Goal: Task Accomplishment & Management: Manage account settings

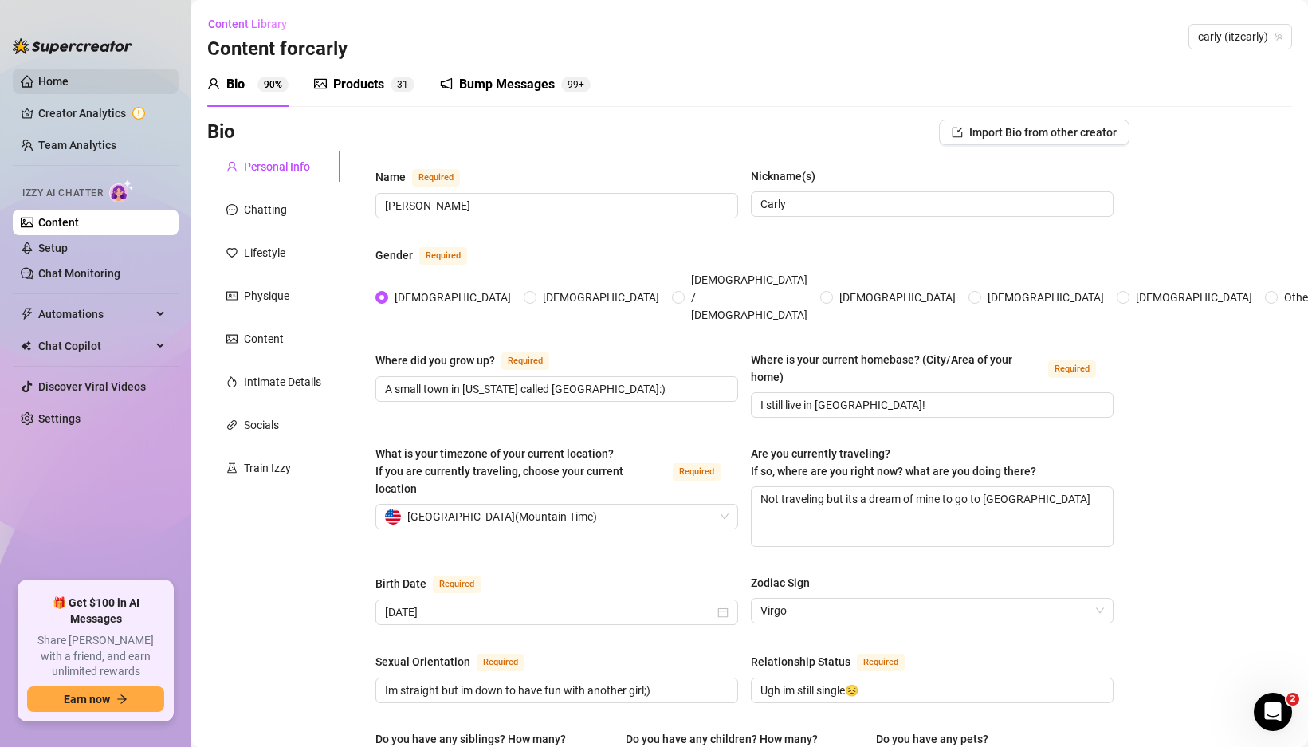
click at [48, 86] on link "Home" at bounding box center [53, 81] width 30 height 13
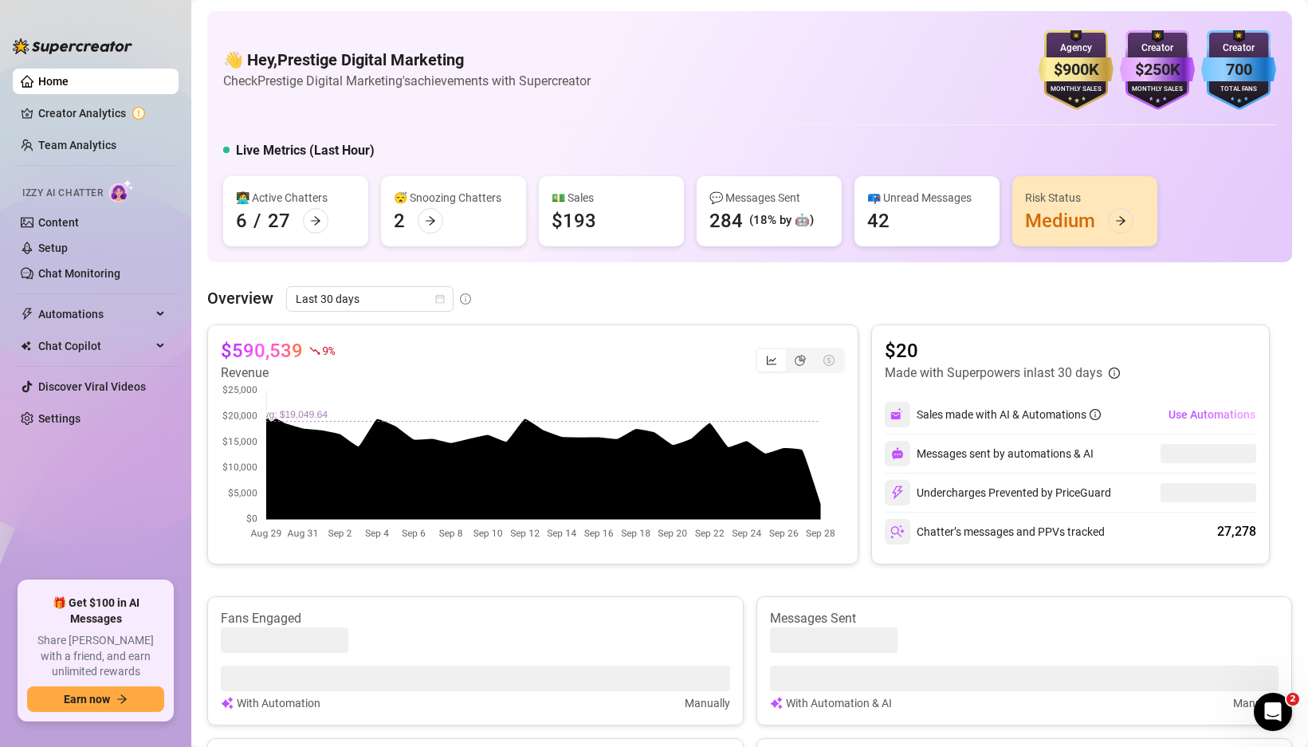
click at [73, 158] on ul "Home Creator Analytics Team Analytics Izzy AI Chatter Content Setup Chat Monito…" at bounding box center [96, 318] width 166 height 512
click at [76, 143] on link "Team Analytics" at bounding box center [77, 145] width 78 height 13
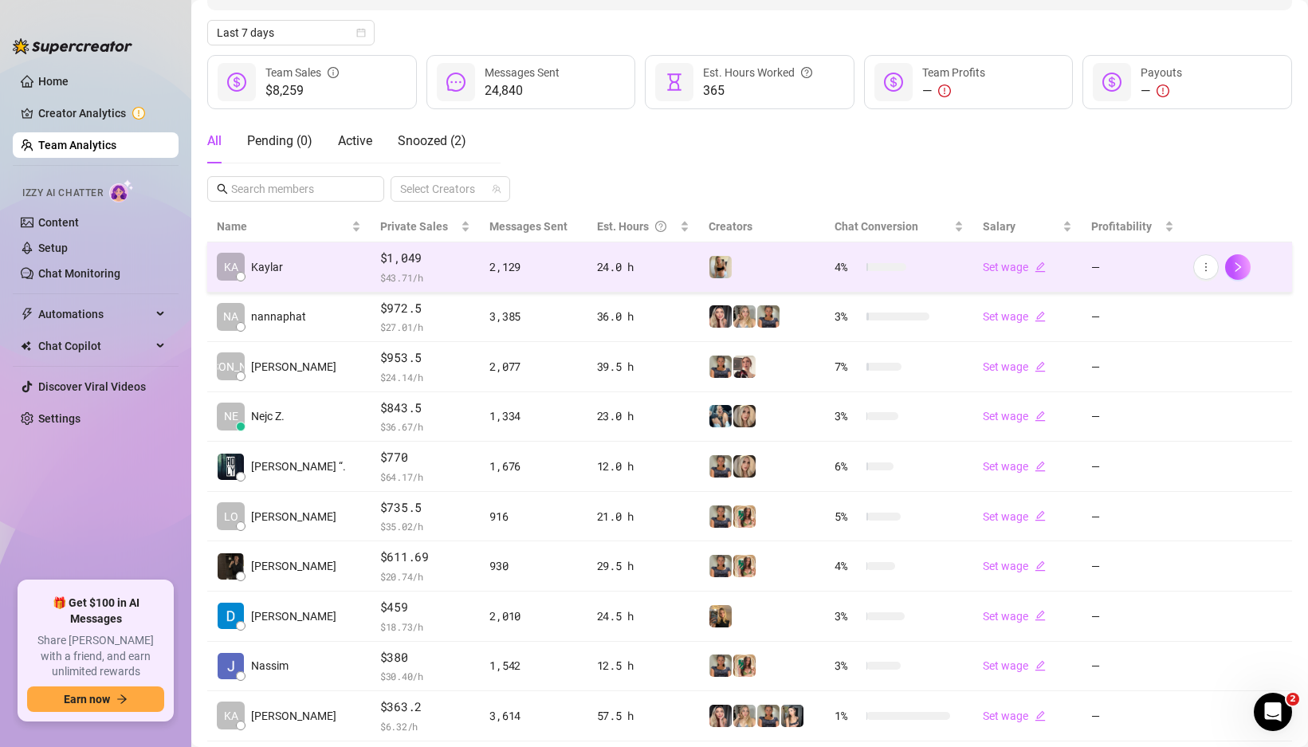
scroll to position [168, 0]
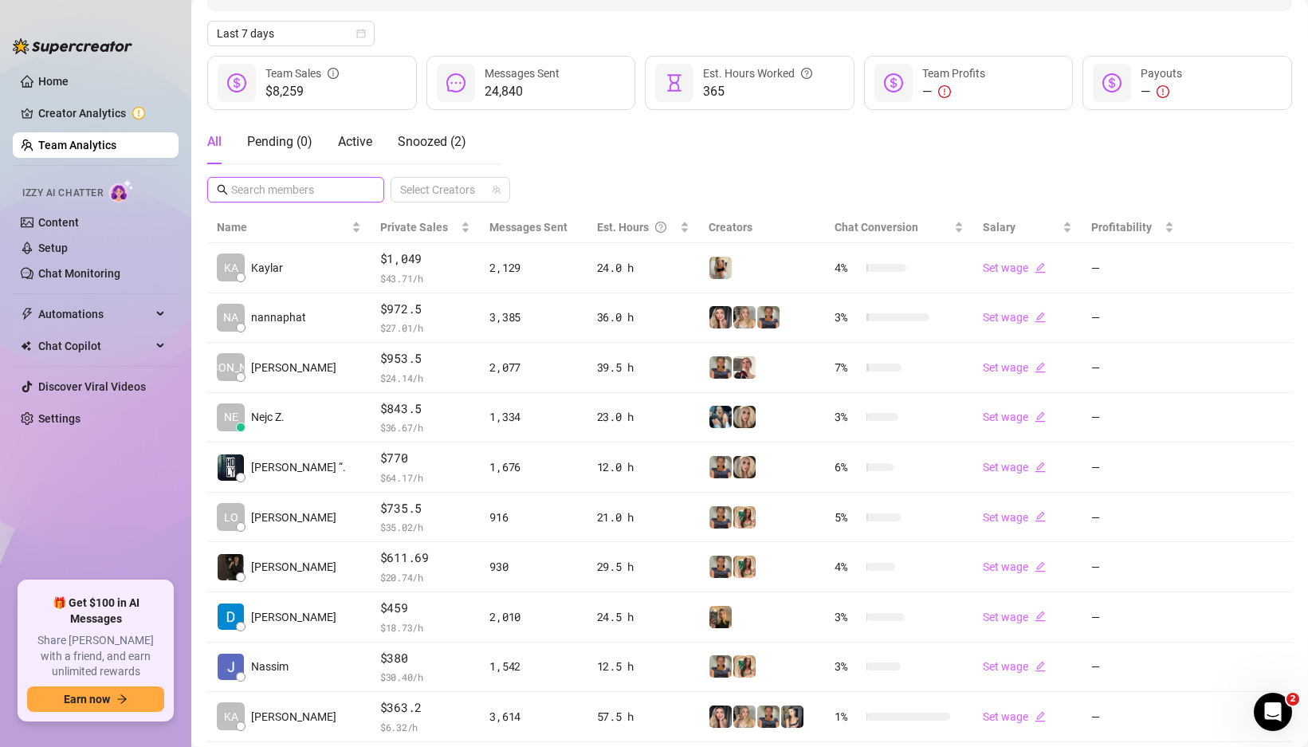
click at [338, 194] on input "text" at bounding box center [296, 190] width 131 height 18
click at [229, 137] on div "All Pending ( 0 ) Active Snoozed ( 2 )" at bounding box center [336, 142] width 259 height 45
click at [221, 141] on div "All" at bounding box center [214, 141] width 14 height 19
click at [246, 181] on input "text" at bounding box center [296, 190] width 131 height 18
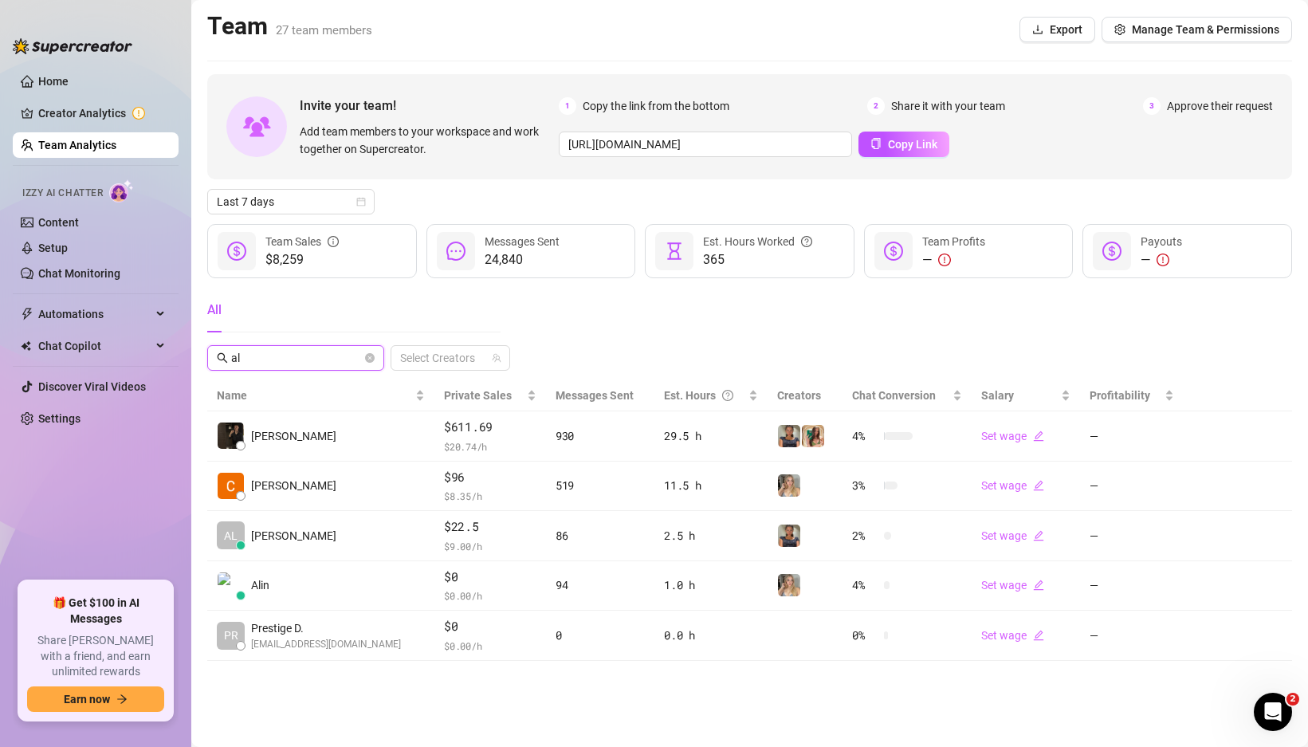
scroll to position [0, 0]
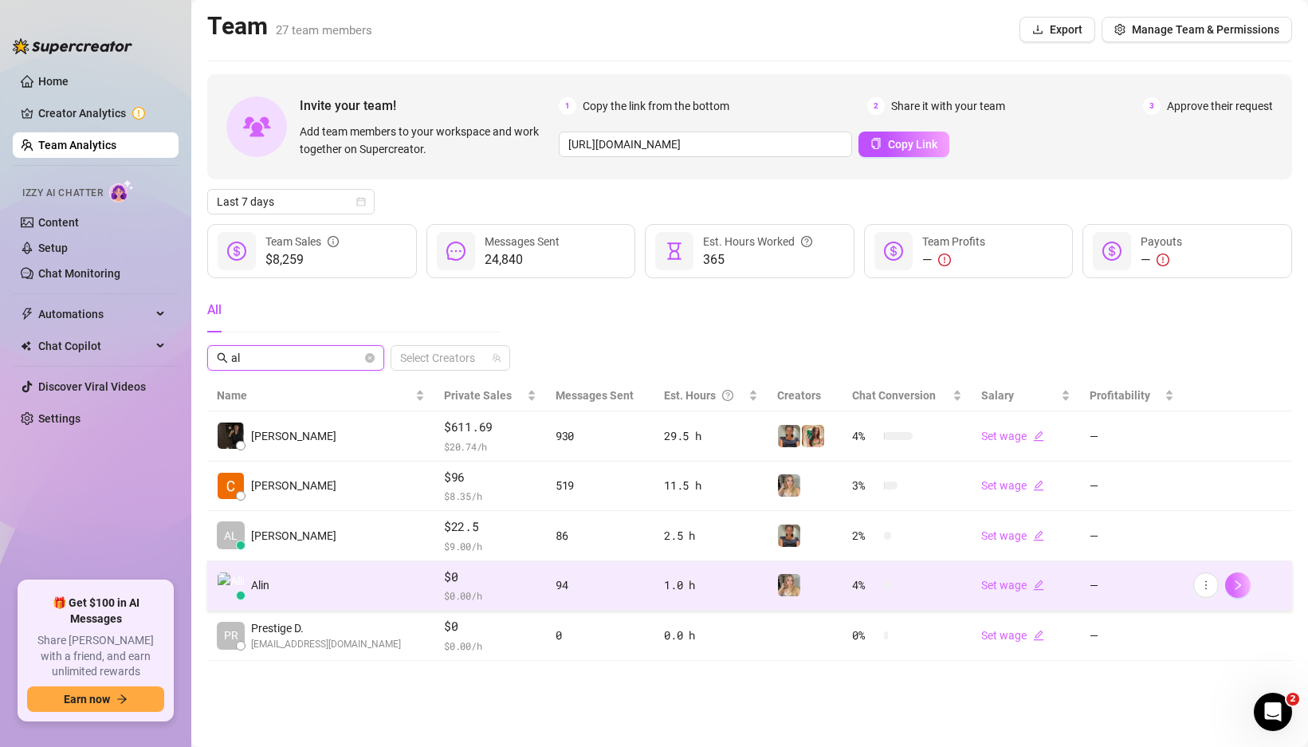
type input "al"
click at [1237, 586] on icon "right" at bounding box center [1238, 585] width 6 height 10
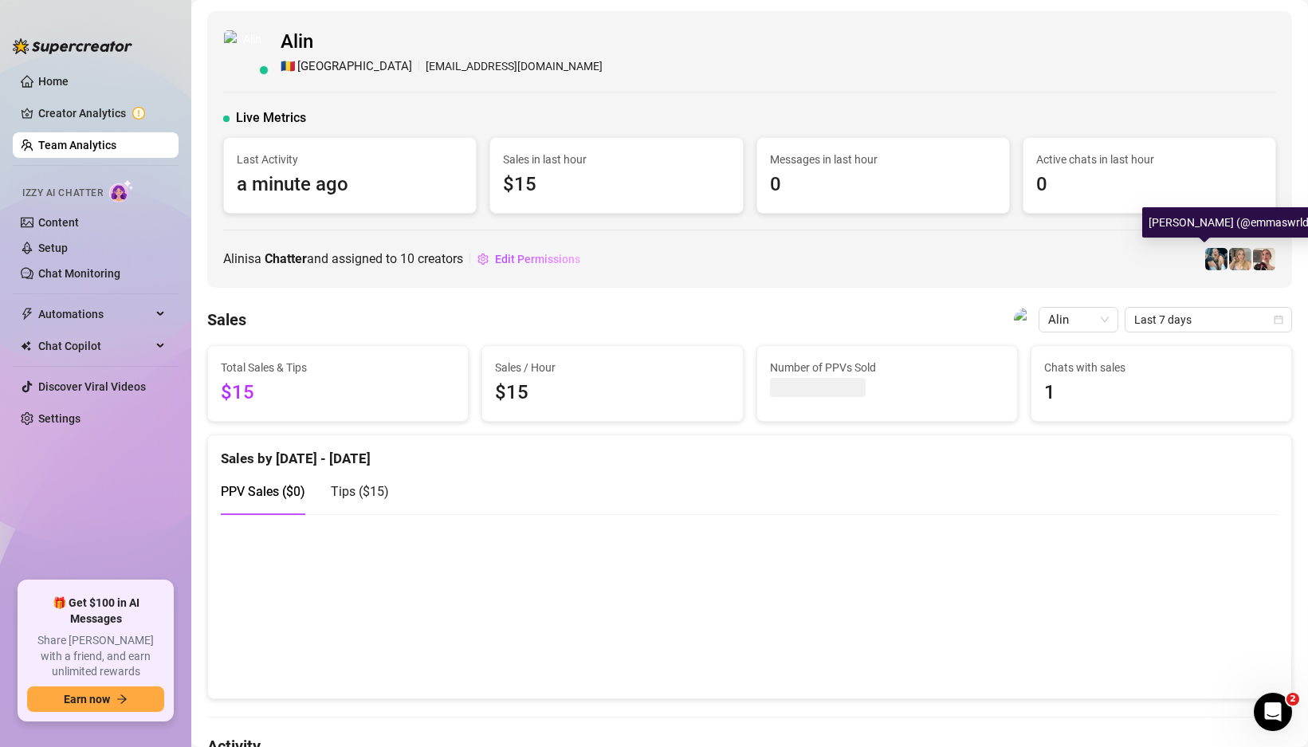
click at [1205, 264] on img at bounding box center [1216, 259] width 22 height 22
click at [1204, 261] on span at bounding box center [1216, 259] width 24 height 24
click at [580, 260] on span "Edit Permissions" at bounding box center [537, 259] width 85 height 13
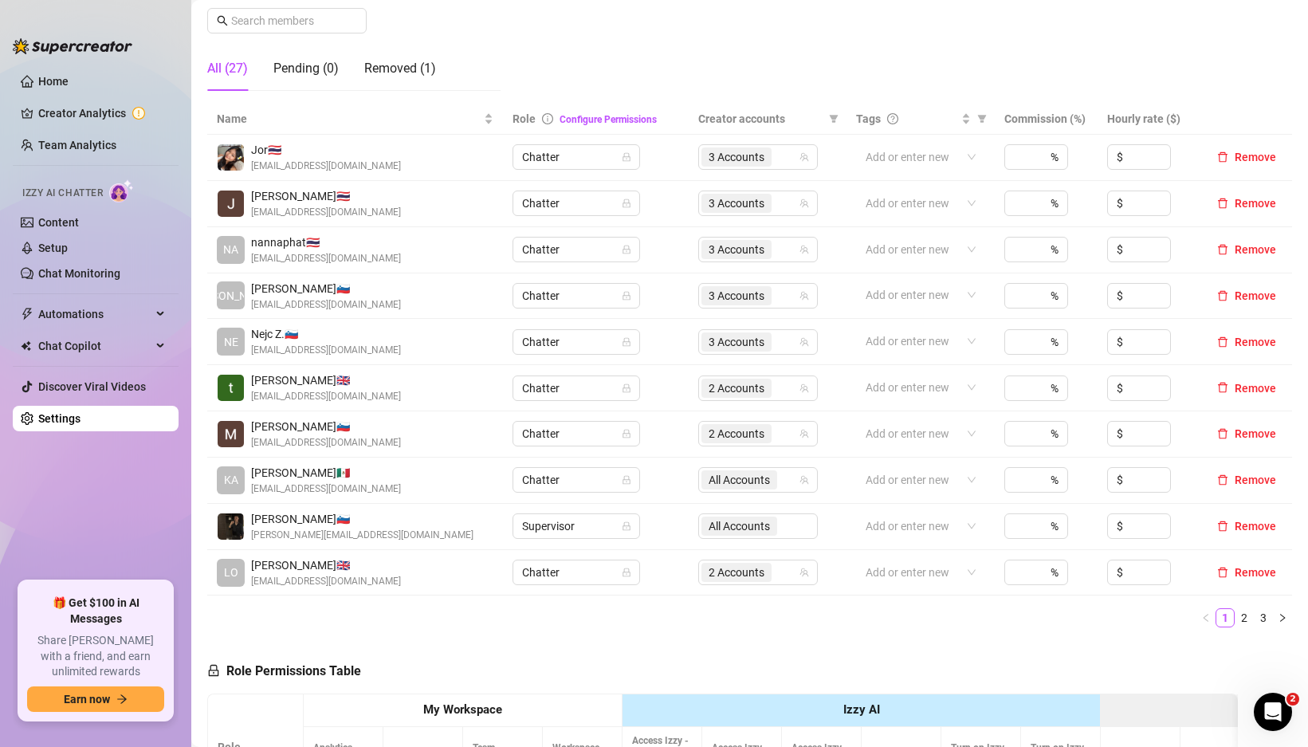
scroll to position [296, 0]
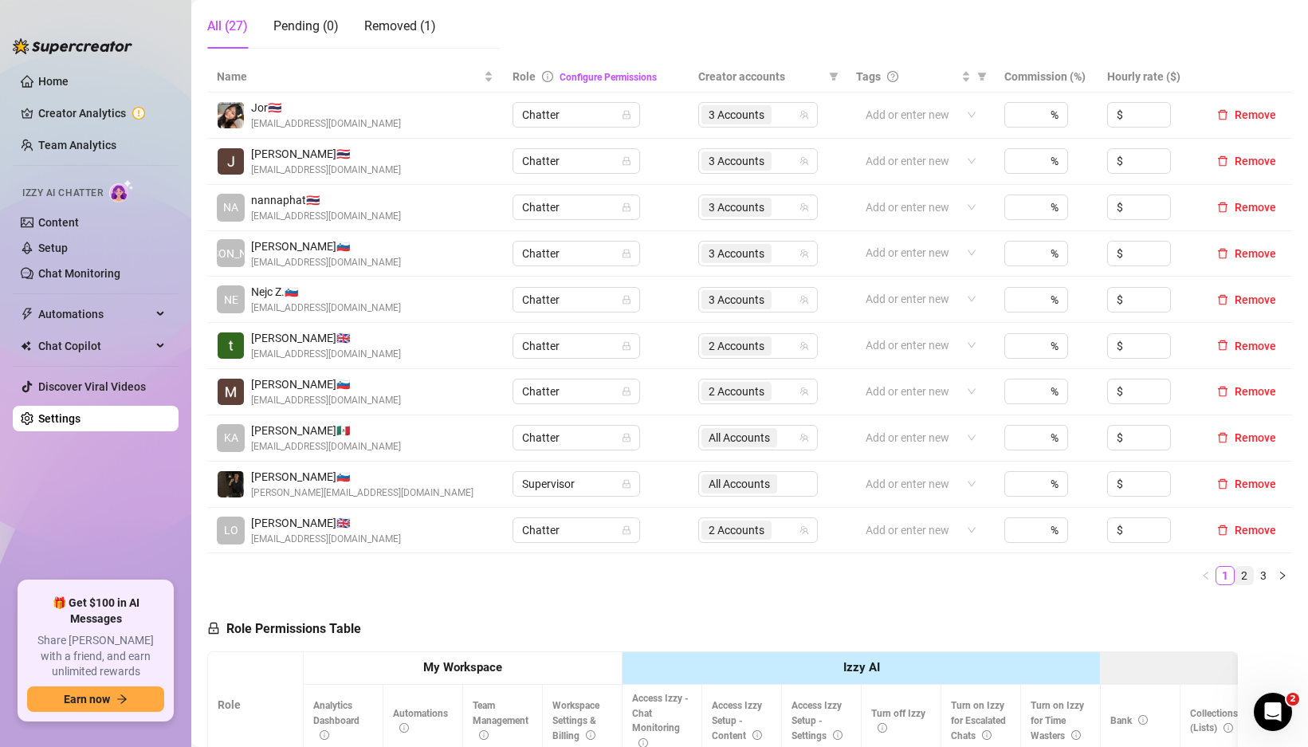
click at [1235, 575] on link "2" at bounding box center [1244, 576] width 18 height 18
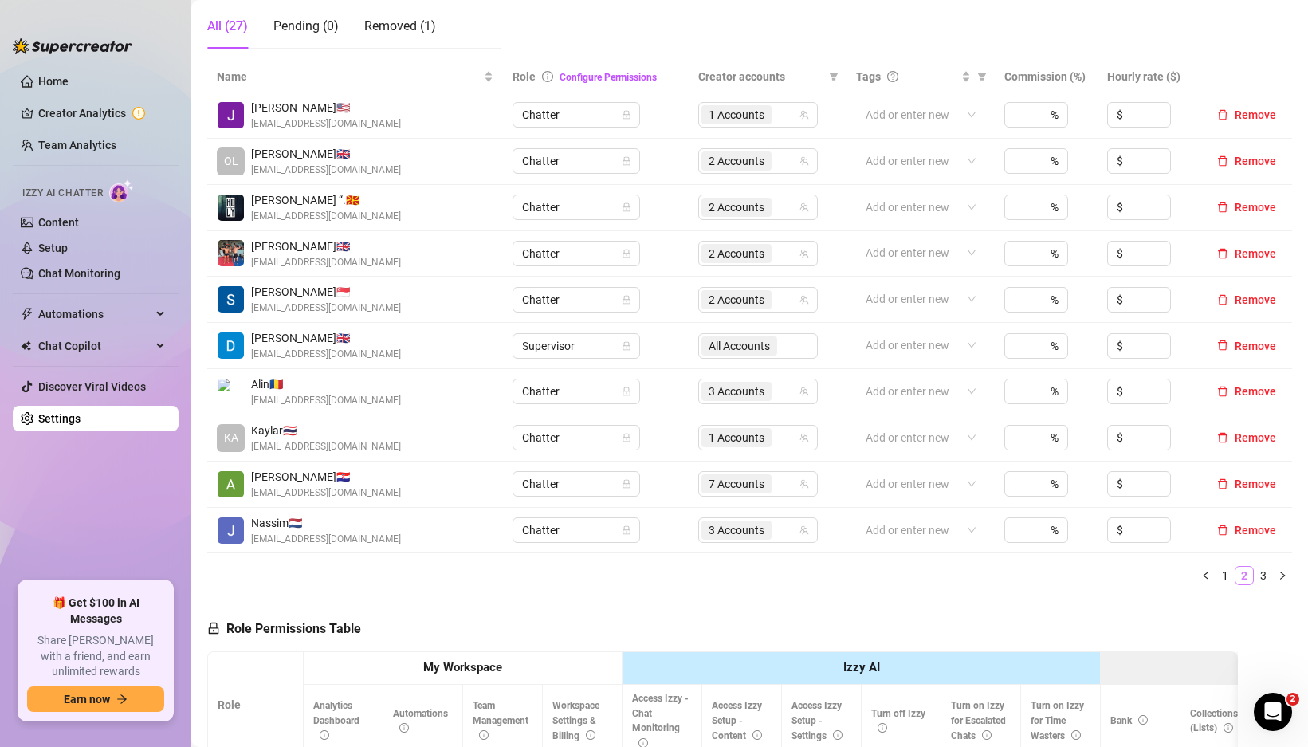
click at [1235, 575] on link "2" at bounding box center [1244, 576] width 18 height 18
click at [1257, 578] on link "3" at bounding box center [1263, 576] width 18 height 18
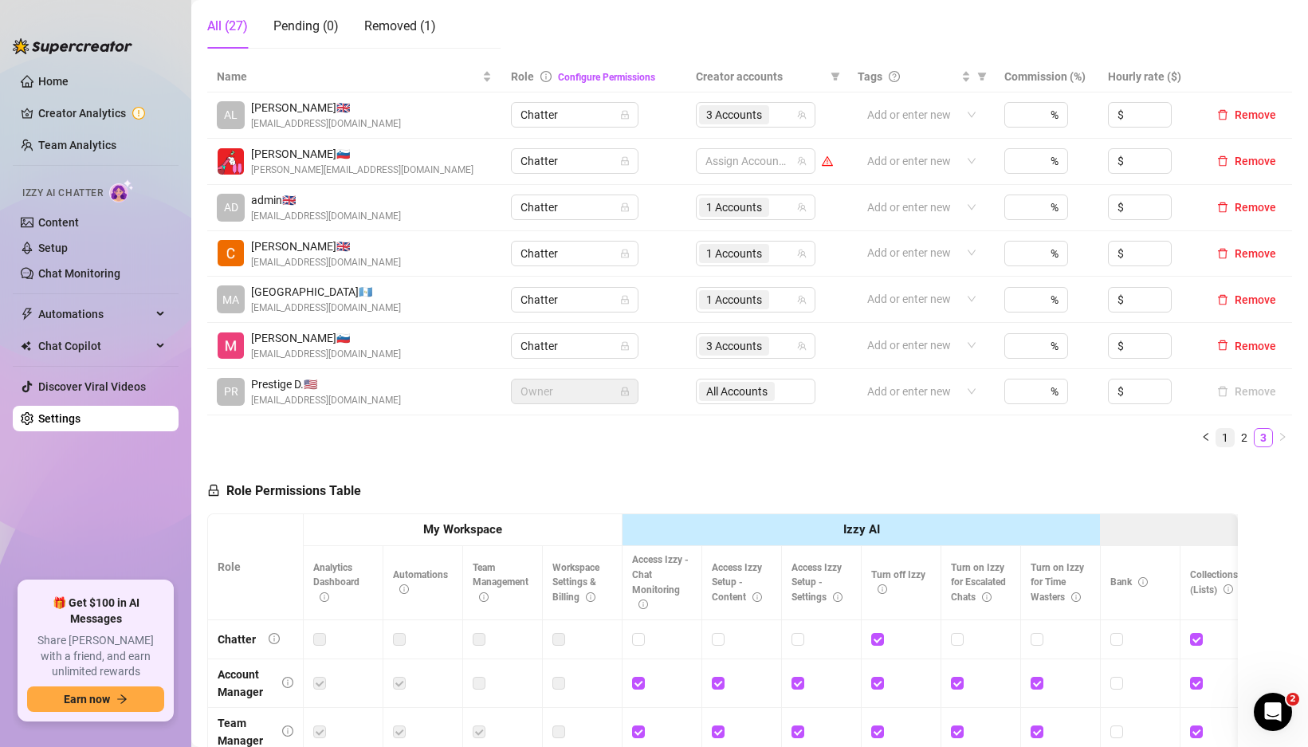
click at [1216, 437] on link "1" at bounding box center [1225, 438] width 18 height 18
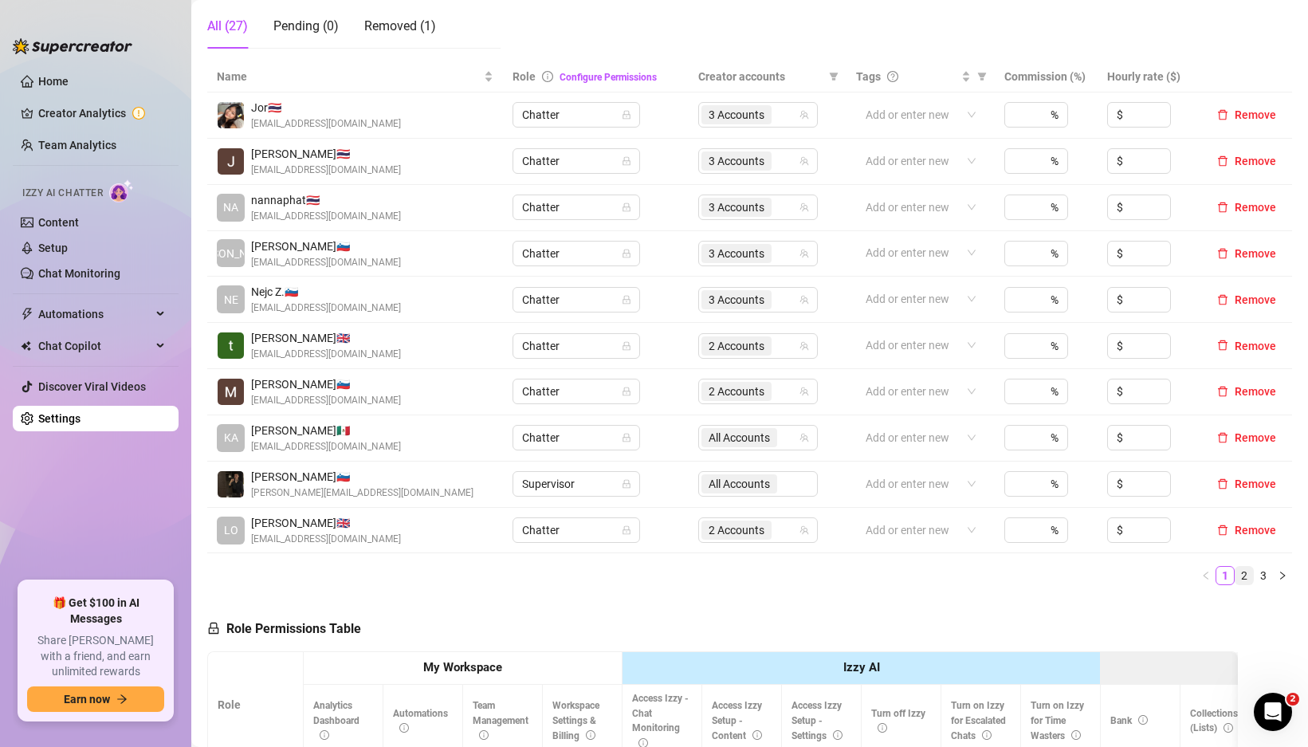
click at [1235, 573] on link "2" at bounding box center [1244, 576] width 18 height 18
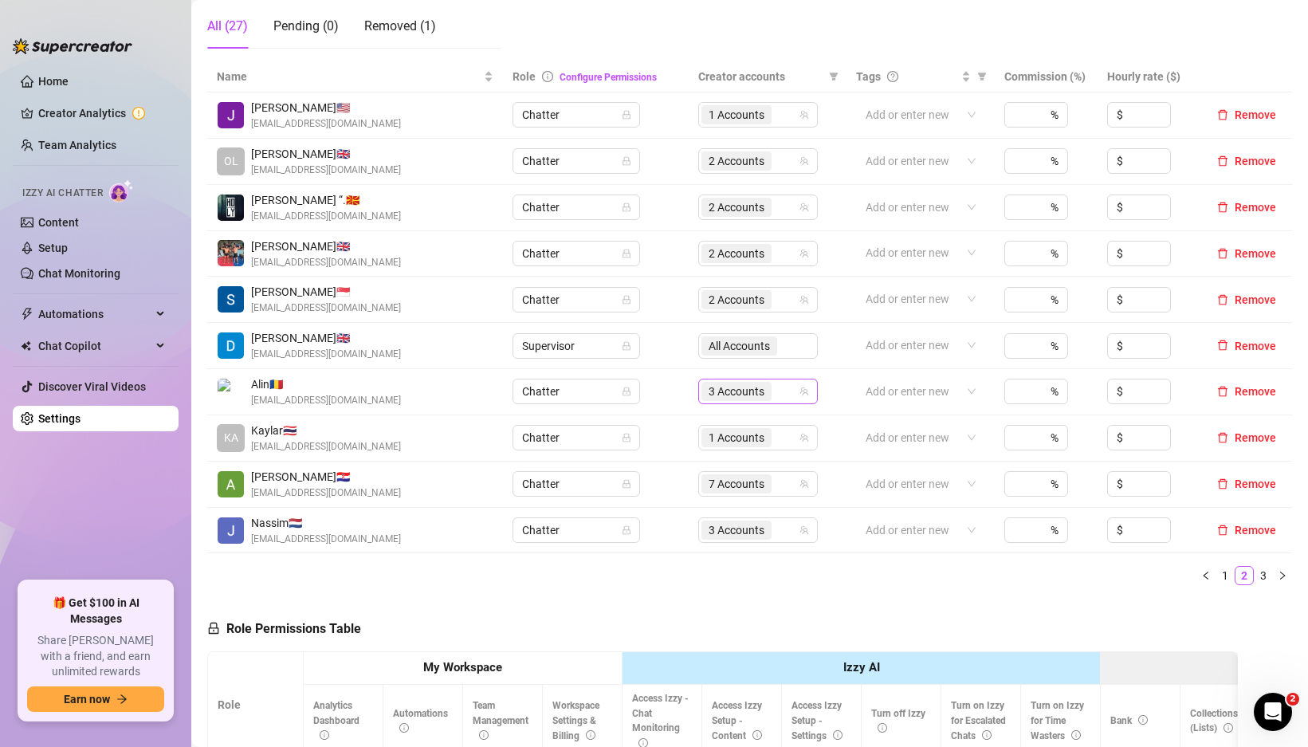
click at [803, 397] on div "3 Accounts" at bounding box center [758, 390] width 120 height 25
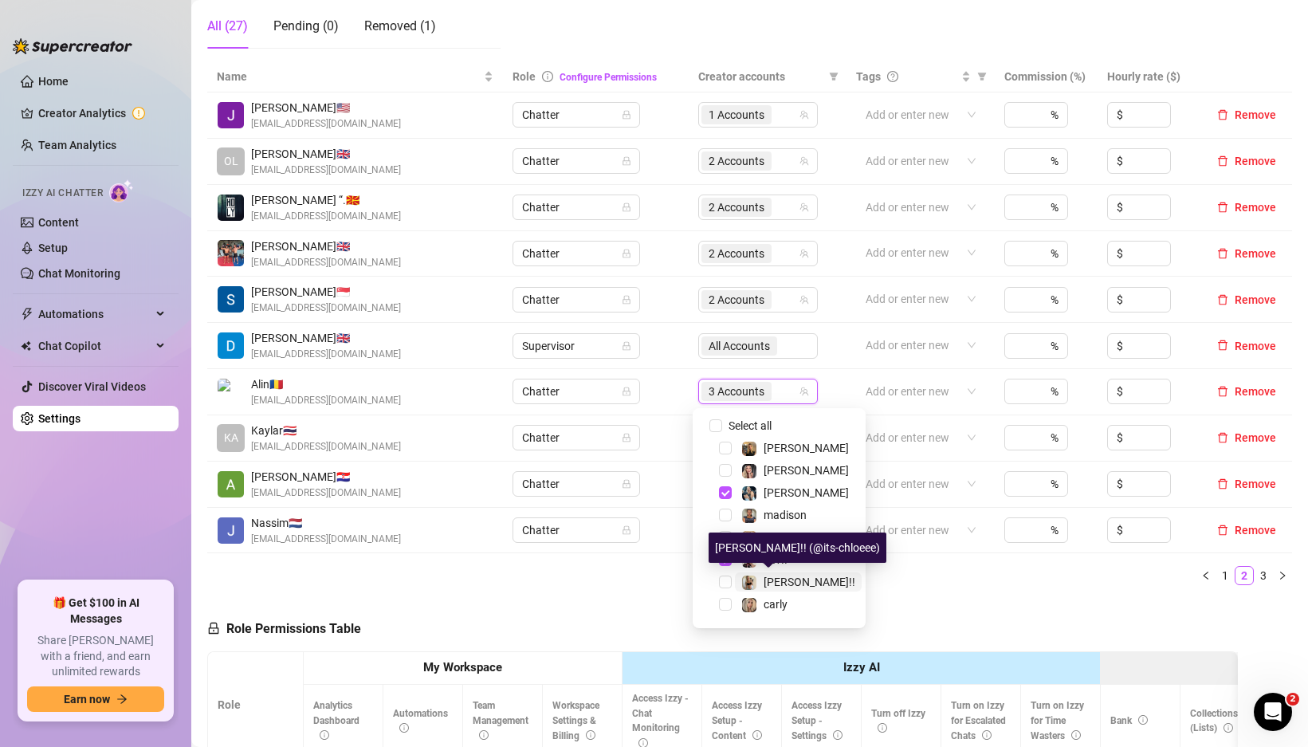
click at [757, 582] on div "[PERSON_NAME]!!" at bounding box center [798, 581] width 114 height 19
click at [912, 580] on ul "1 2 3" at bounding box center [749, 575] width 1084 height 19
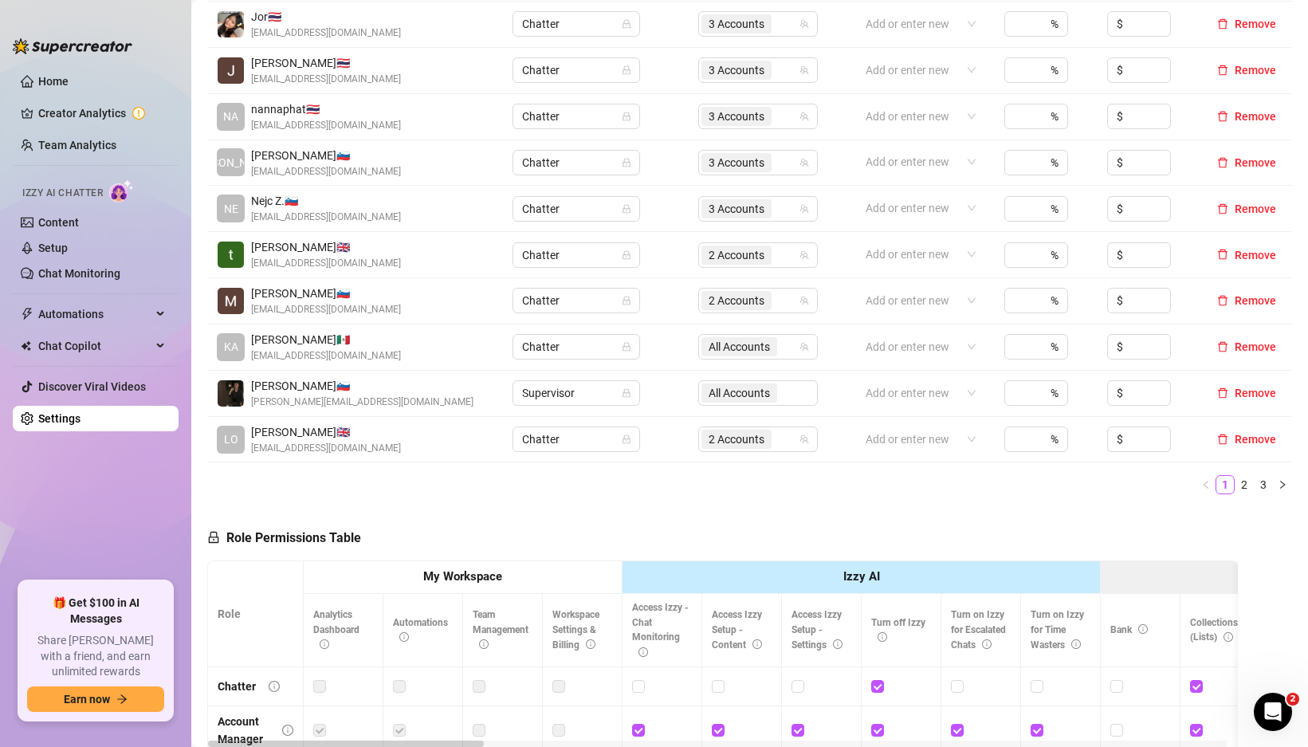
scroll to position [382, 0]
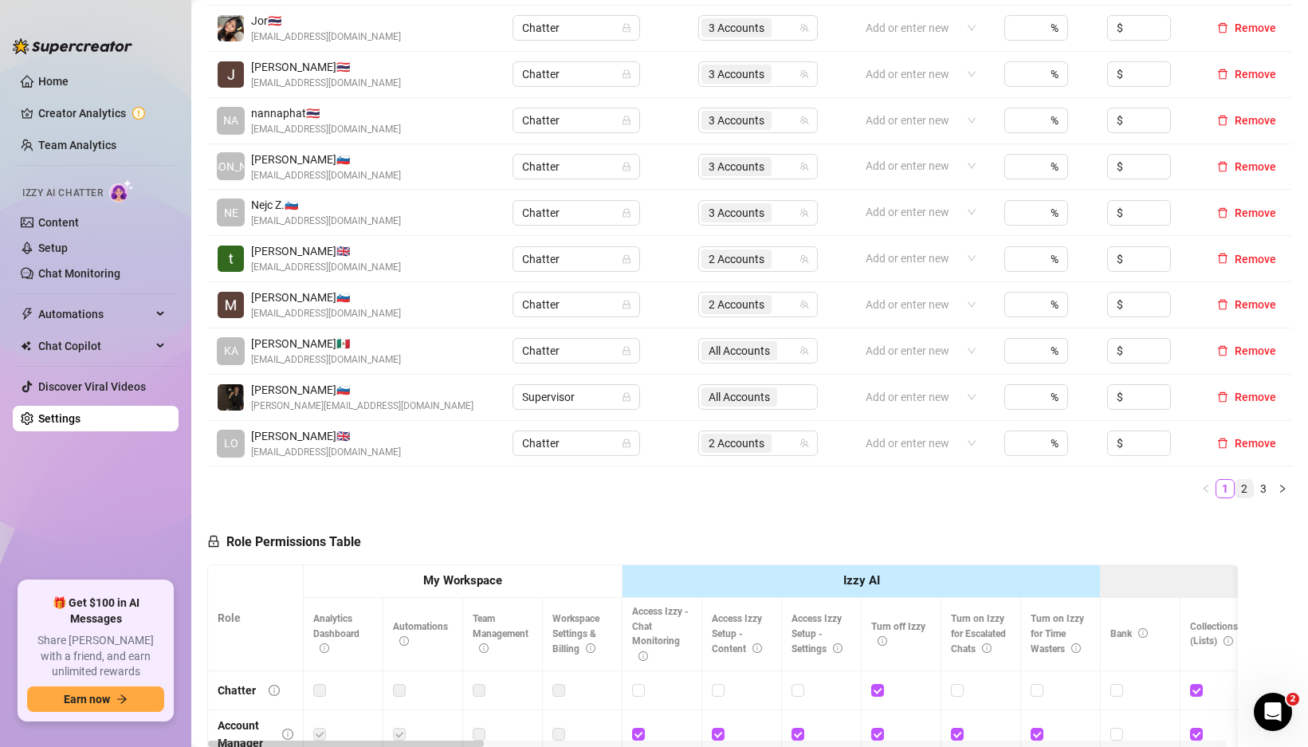
click at [1235, 483] on link "2" at bounding box center [1244, 489] width 18 height 18
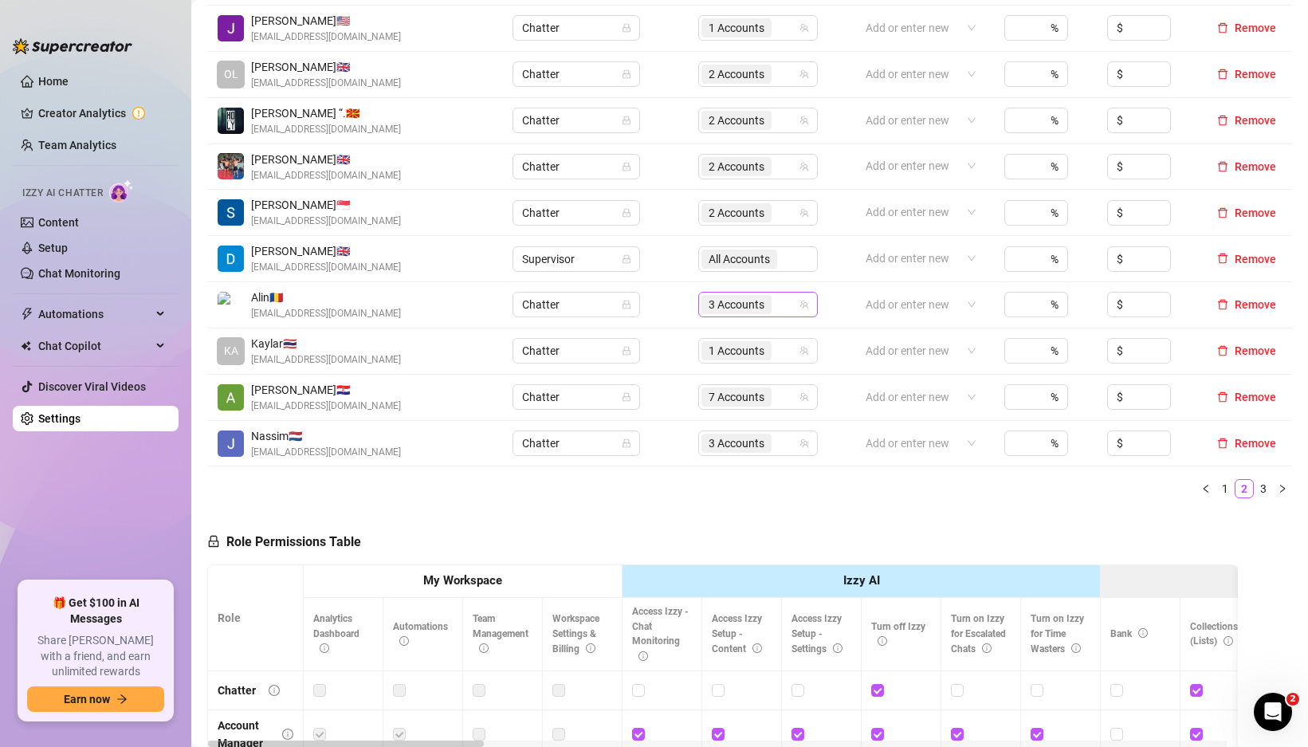
click at [807, 305] on div "3 Accounts" at bounding box center [758, 304] width 120 height 25
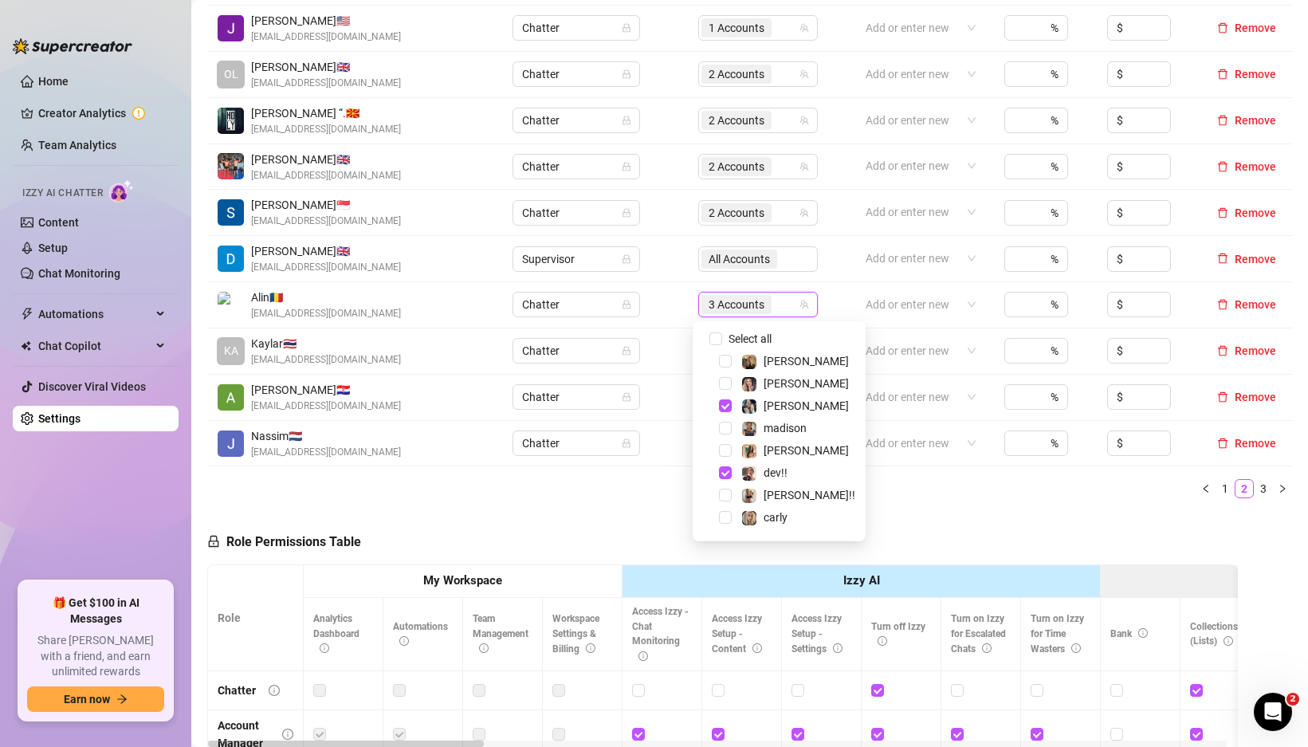
click at [732, 489] on div "[PERSON_NAME]!!" at bounding box center [778, 494] width 165 height 19
click at [730, 492] on span "Select tree node" at bounding box center [725, 494] width 13 height 13
click at [669, 357] on td "Chatter" at bounding box center [596, 351] width 186 height 46
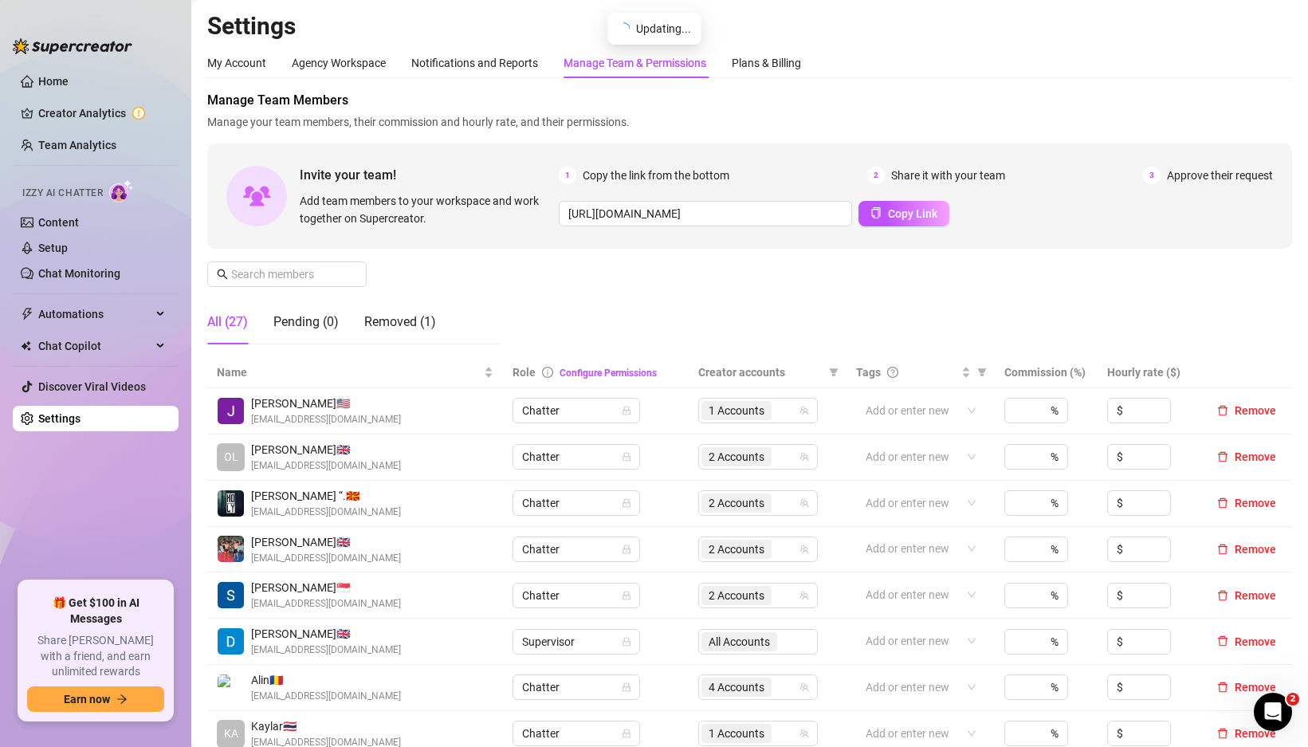
scroll to position [542, 0]
